Goal: Communication & Community: Connect with others

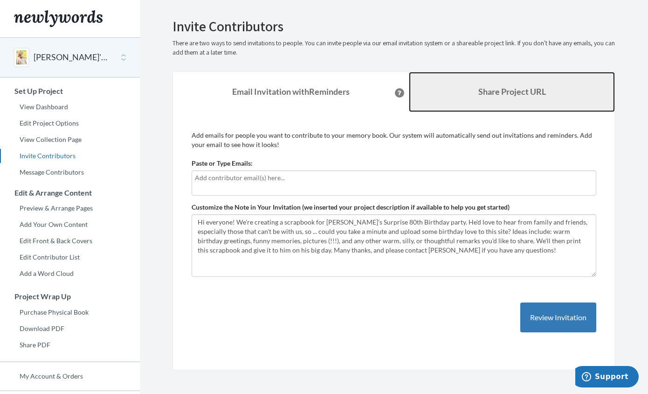
click at [503, 103] on link "Share Project URL" at bounding box center [512, 92] width 206 height 40
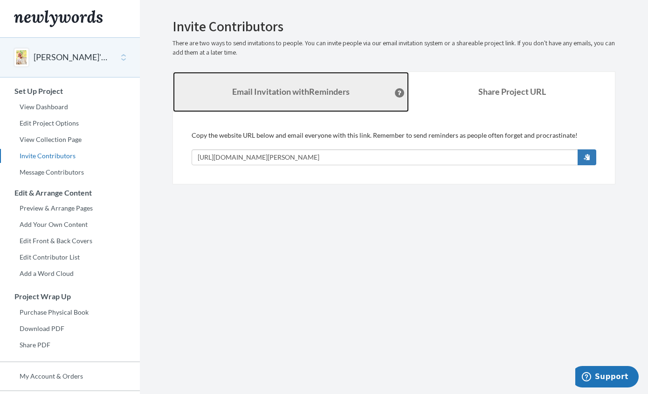
click at [316, 94] on strong "Email Invitation with Reminders" at bounding box center [291, 91] width 118 height 10
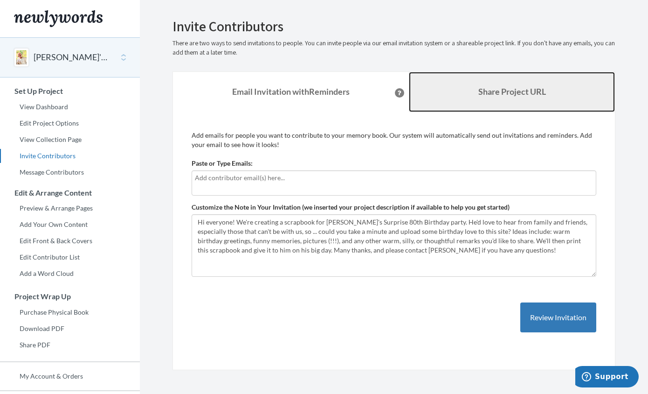
click at [515, 99] on link "Share Project URL" at bounding box center [512, 92] width 206 height 40
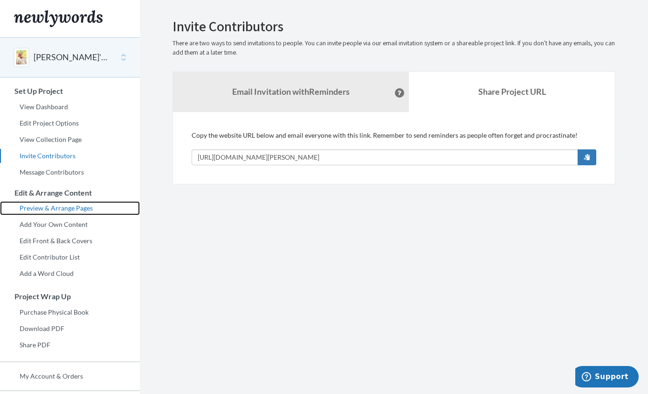
click at [82, 209] on link "Preview & Arrange Pages" at bounding box center [70, 208] width 140 height 14
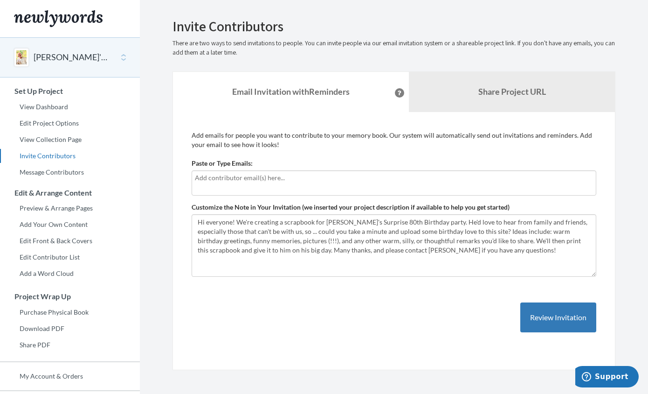
click at [49, 92] on h3 "Set Up Project" at bounding box center [69, 91] width 139 height 8
click at [122, 57] on div "[PERSON_NAME]'s 80th Birthday" at bounding box center [70, 57] width 140 height 40
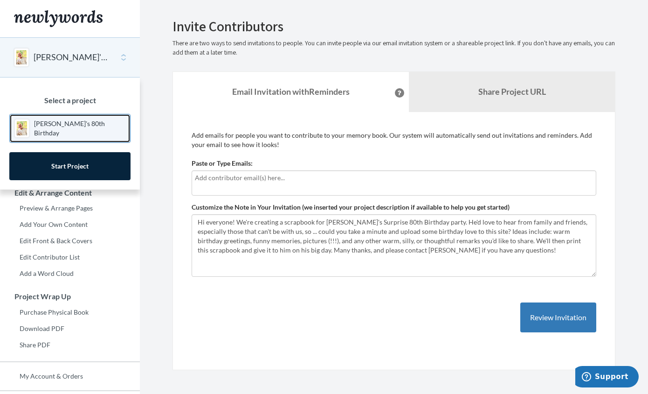
click at [84, 133] on link "[PERSON_NAME]'s 80th Birthday" at bounding box center [69, 128] width 121 height 29
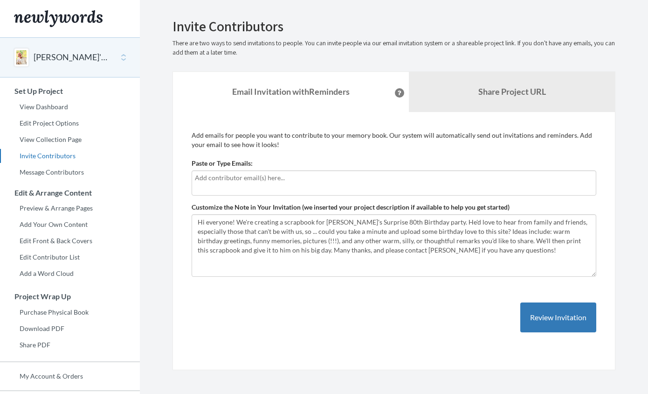
click at [260, 178] on input "text" at bounding box center [394, 178] width 398 height 10
type input "a"
click at [269, 174] on input "text" at bounding box center [394, 178] width 398 height 10
paste input "p"
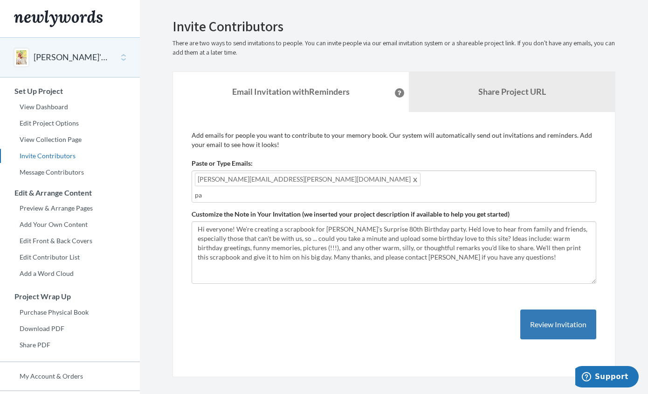
type input "p"
click at [324, 190] on input "text" at bounding box center [394, 195] width 398 height 10
click at [321, 190] on input "text" at bounding box center [394, 195] width 398 height 10
click at [423, 190] on input "text" at bounding box center [394, 195] width 398 height 10
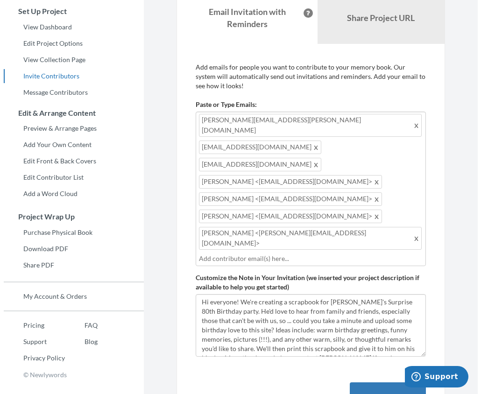
scroll to position [83, 0]
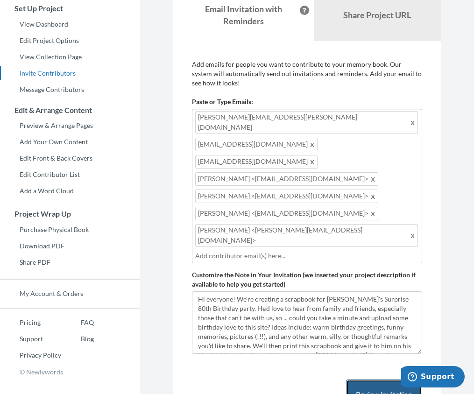
click at [391, 379] on button "Review Invitation" at bounding box center [384, 394] width 76 height 30
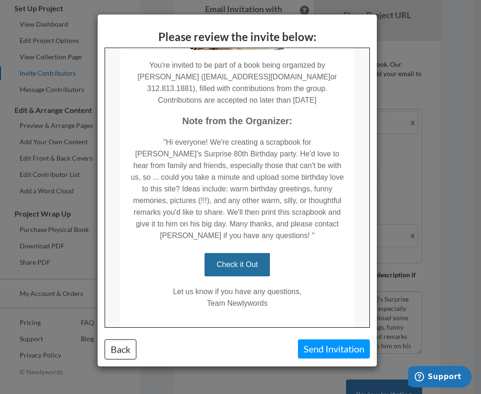
scroll to position [201, 0]
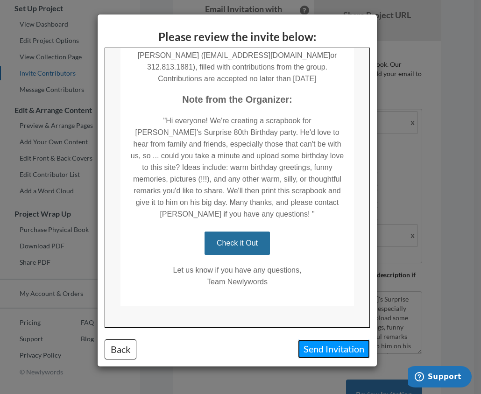
click at [341, 350] on button "Send Invitation" at bounding box center [334, 348] width 72 height 19
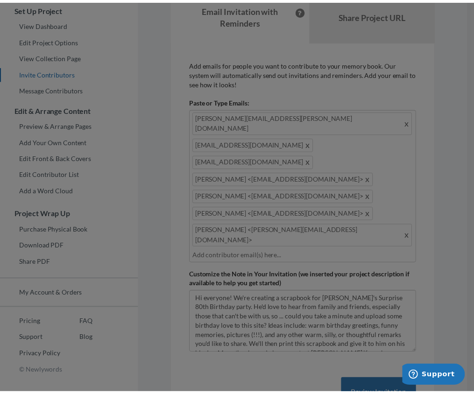
scroll to position [0, 0]
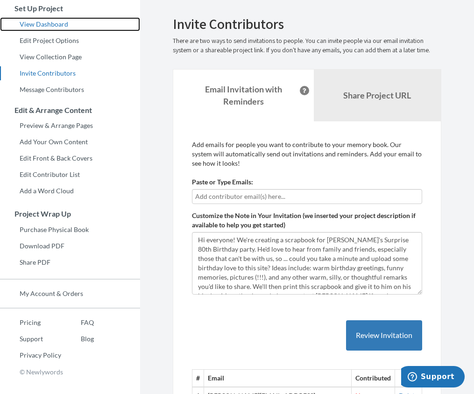
click at [50, 22] on link "View Dashboard" at bounding box center [70, 24] width 140 height 14
